Goal: Task Accomplishment & Management: Use online tool/utility

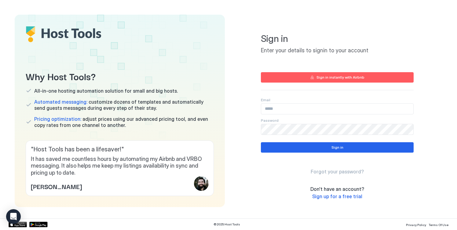
type input "**********"
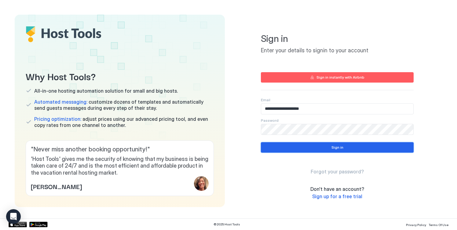
click at [332, 147] on div "Sign in" at bounding box center [338, 148] width 12 height 6
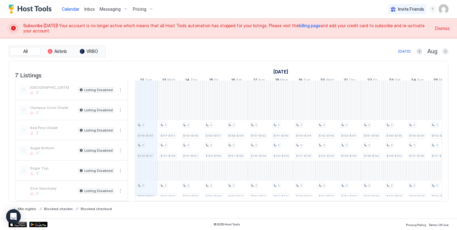
scroll to position [30, 0]
click at [442, 28] on span "Dismiss" at bounding box center [442, 28] width 15 height 6
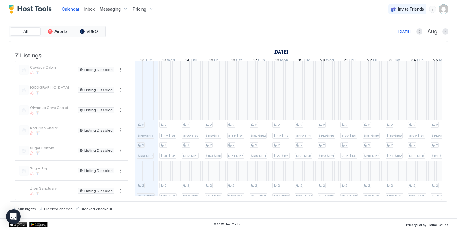
scroll to position [10, 0]
click at [49, 186] on span "Zion Sanctuary" at bounding box center [53, 188] width 46 height 5
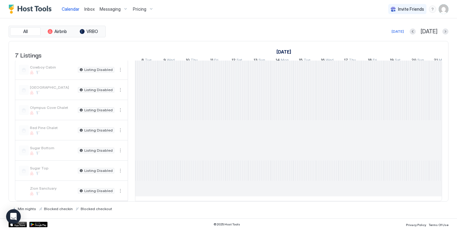
scroll to position [0, 98]
click at [42, 186] on span "Zion Sanctuary" at bounding box center [53, 188] width 46 height 5
click at [21, 186] on div "listing image" at bounding box center [24, 191] width 10 height 10
click at [120, 187] on button "More options" at bounding box center [120, 190] width 7 height 7
click at [136, 193] on span "Messaging" at bounding box center [136, 195] width 20 height 5
